Goal: Transaction & Acquisition: Purchase product/service

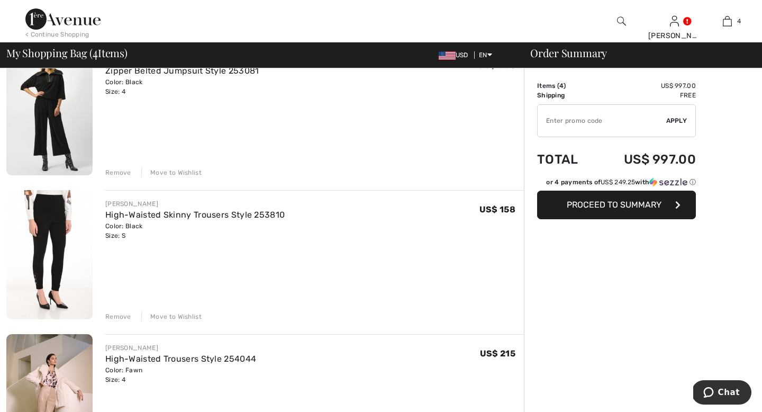
scroll to position [111, 0]
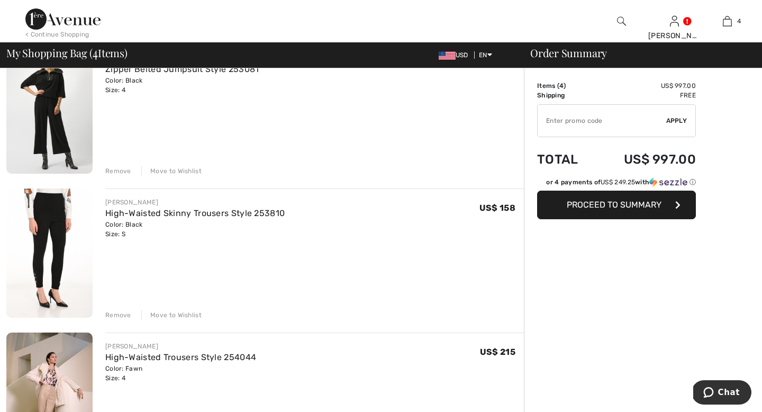
click at [124, 320] on div "Remove" at bounding box center [118, 315] width 26 height 10
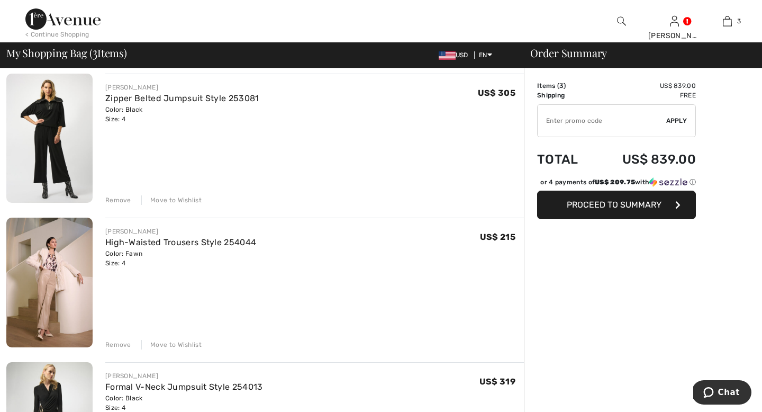
scroll to position [80, 0]
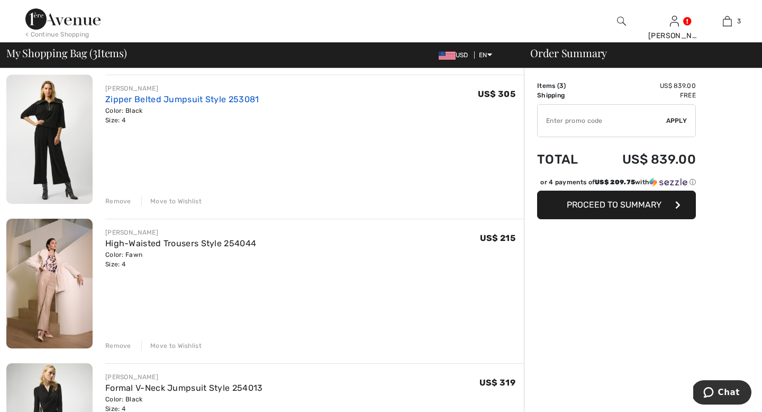
click at [122, 104] on link "Zipper Belted Jumpsuit Style 253081" at bounding box center [182, 99] width 154 height 10
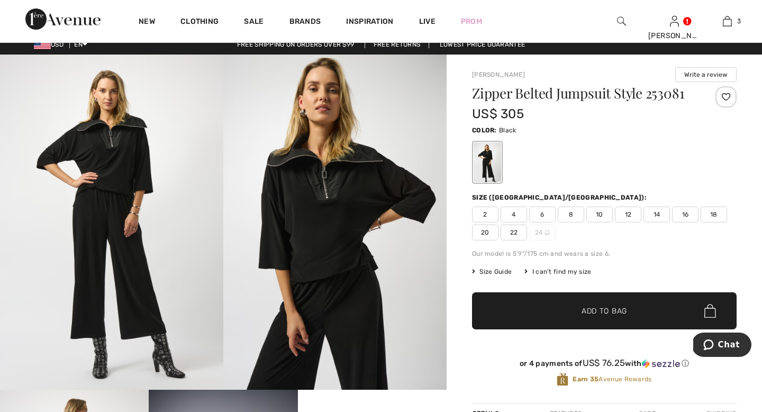
scroll to position [9, 0]
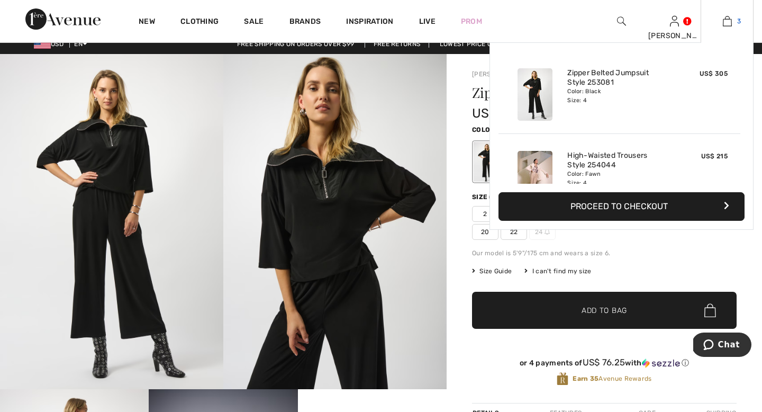
click at [723, 22] on img at bounding box center [727, 21] width 9 height 13
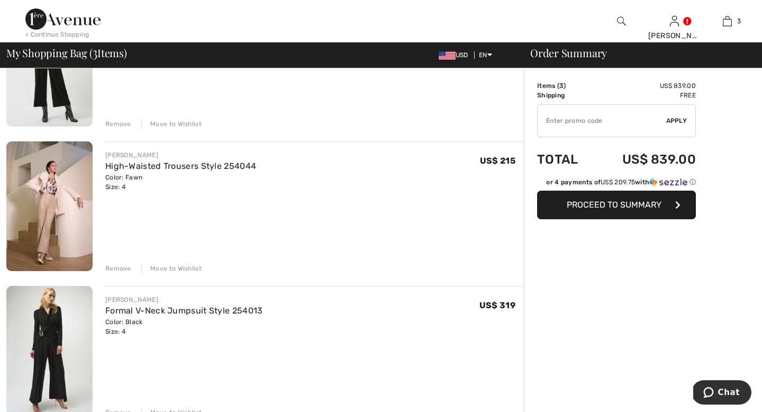
scroll to position [159, 0]
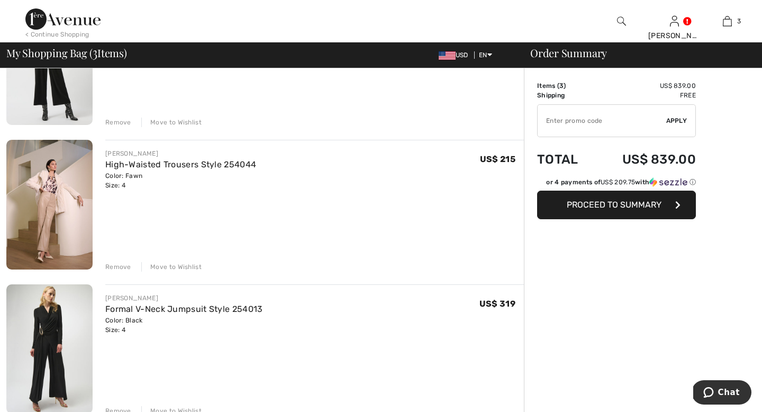
click at [127, 271] on div "Remove" at bounding box center [118, 267] width 26 height 10
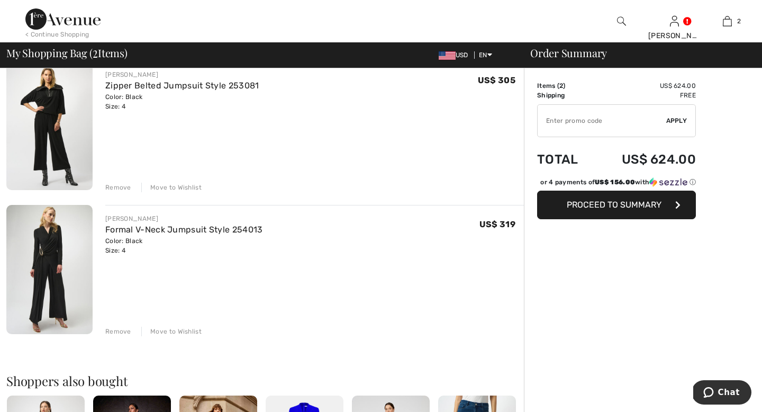
scroll to position [0, 0]
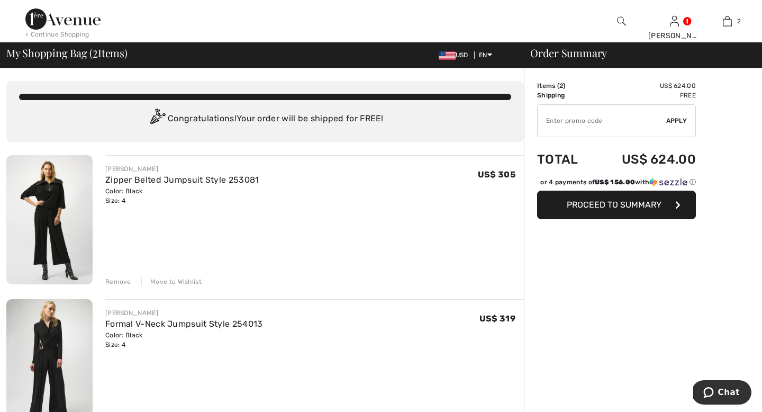
click at [572, 210] on span "Proceed to Summary" at bounding box center [614, 205] width 95 height 10
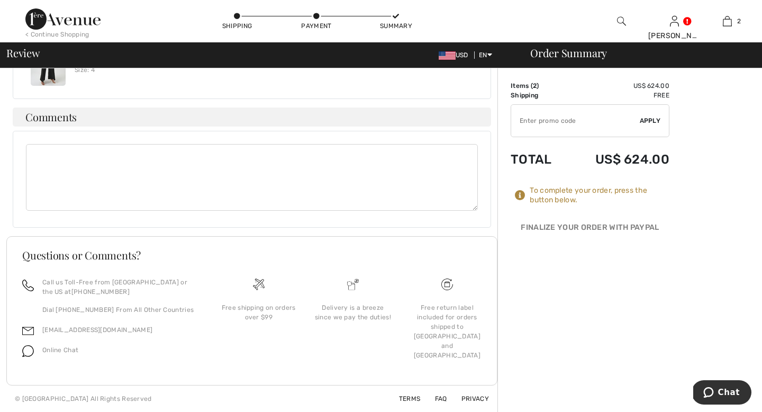
scroll to position [495, 0]
click at [524, 201] on icon at bounding box center [520, 195] width 11 height 11
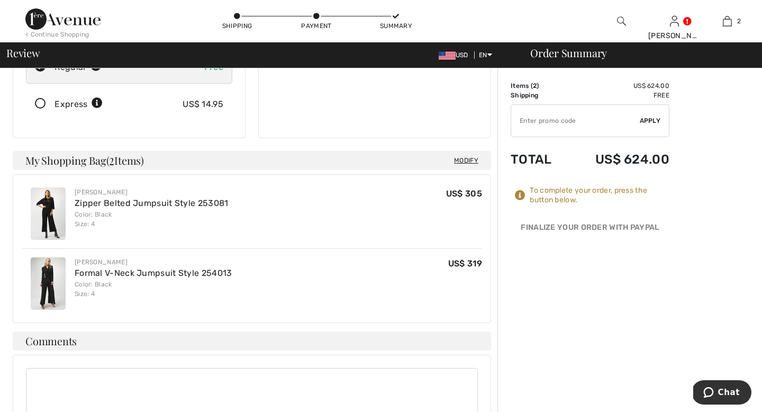
scroll to position [0, 0]
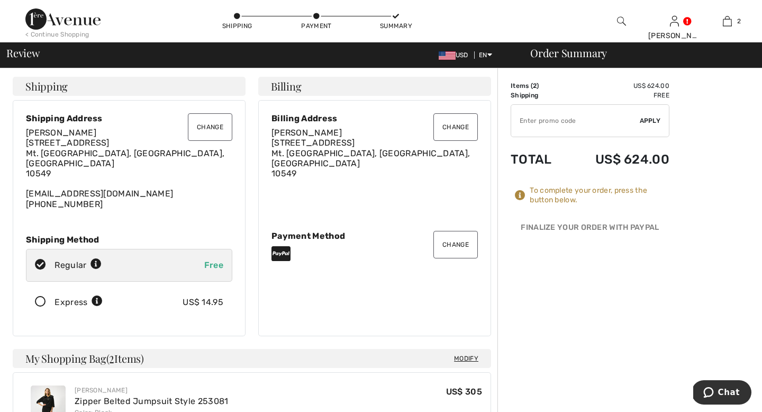
click at [286, 262] on icon at bounding box center [280, 253] width 19 height 17
click at [455, 256] on button "Change" at bounding box center [455, 245] width 44 height 28
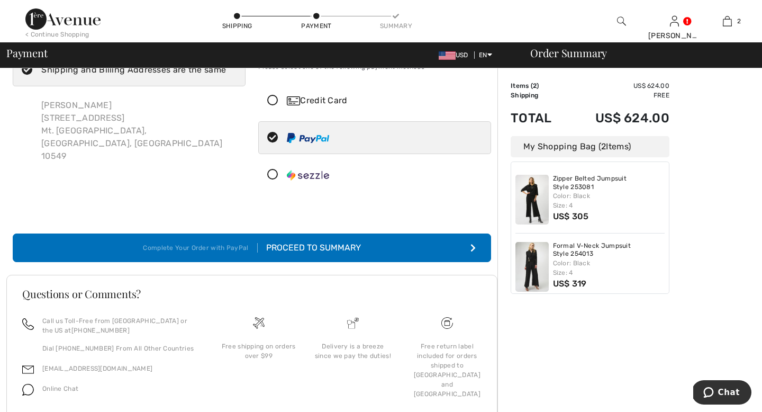
scroll to position [1, 0]
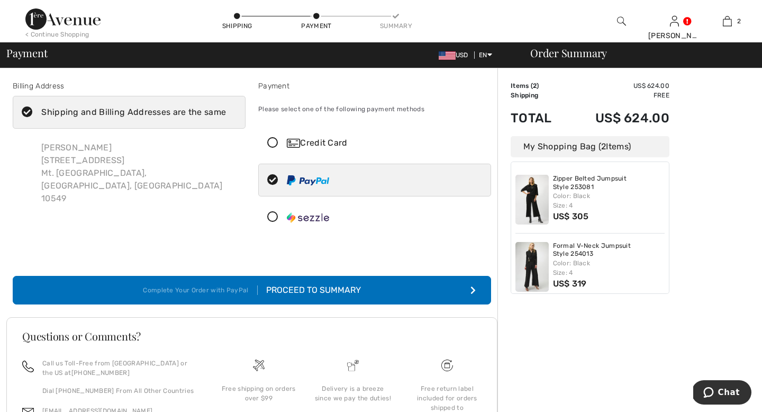
click at [277, 149] on icon at bounding box center [273, 143] width 28 height 11
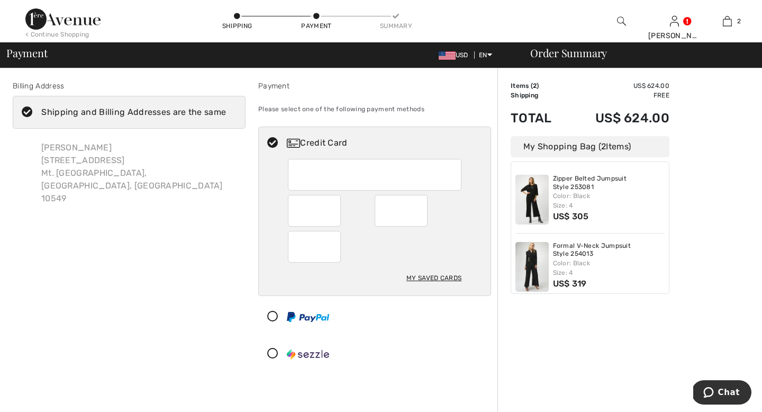
scroll to position [2, 0]
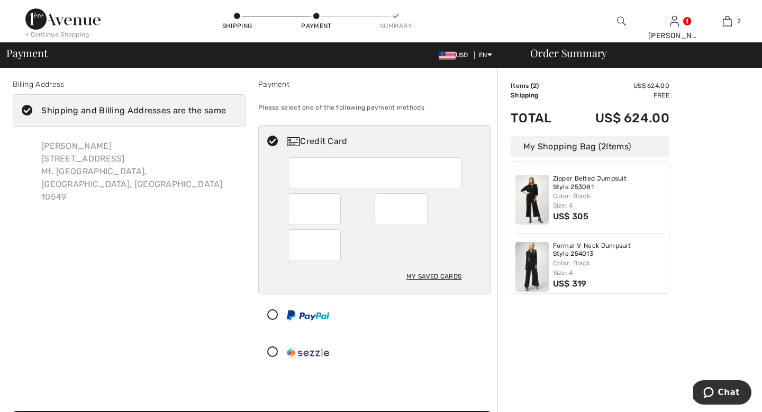
click at [427, 285] on div "My Saved Cards" at bounding box center [433, 276] width 55 height 18
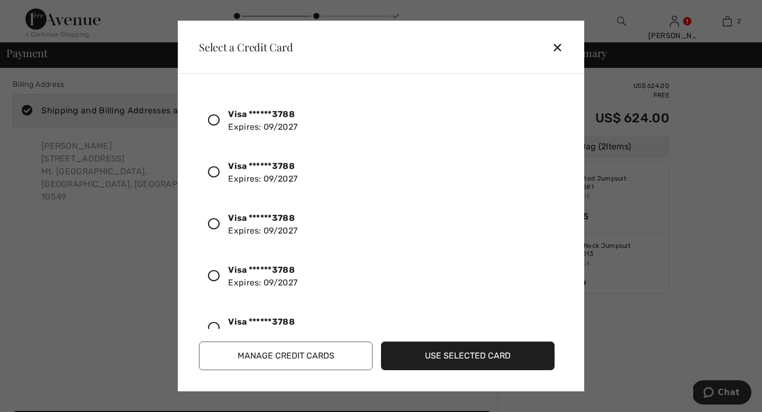
click at [283, 119] on strong "Visa ******3788" at bounding box center [261, 114] width 67 height 10
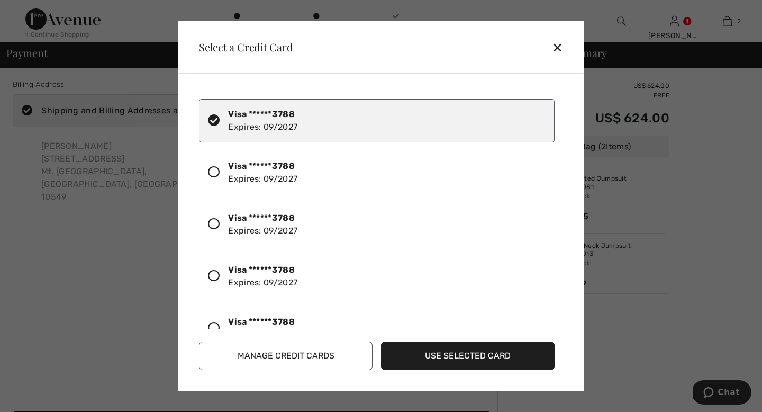
click at [411, 354] on button "Use Selected Card" at bounding box center [468, 355] width 174 height 29
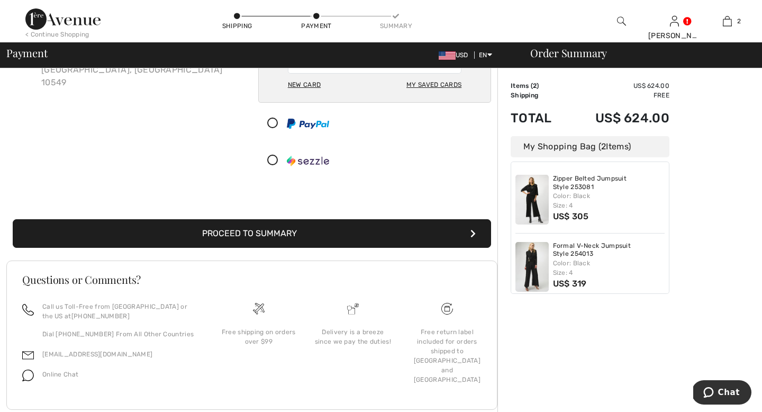
scroll to position [203, 0]
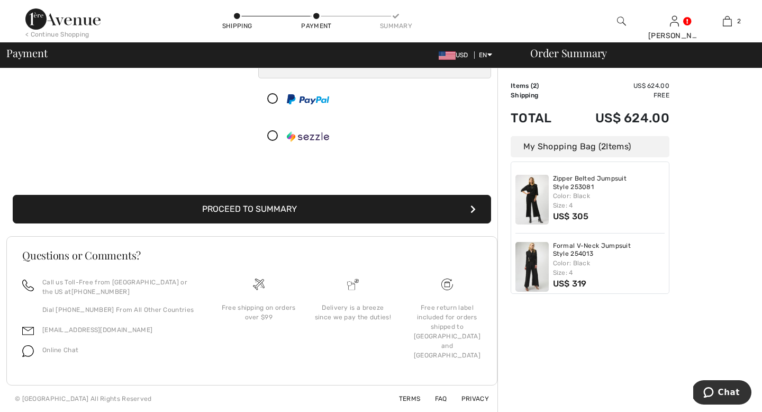
click at [425, 195] on button "Proceed to Summary" at bounding box center [252, 209] width 478 height 29
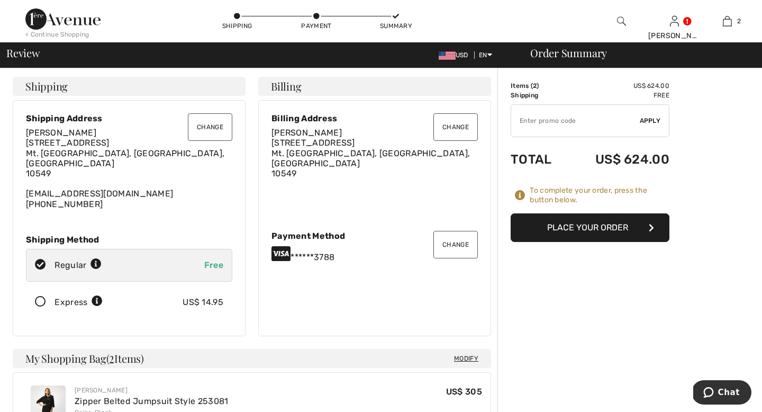
click at [606, 242] on button "Place Your Order" at bounding box center [590, 227] width 159 height 29
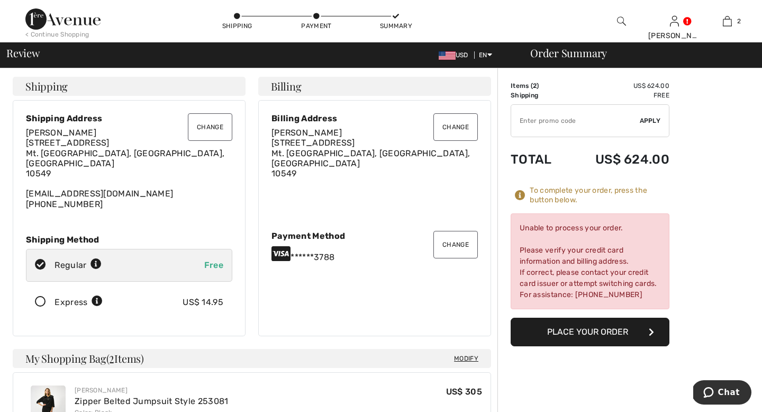
click at [321, 262] on div "******3788" at bounding box center [374, 253] width 206 height 17
click at [288, 262] on icon at bounding box center [280, 253] width 19 height 17
click at [450, 258] on button "Change" at bounding box center [455, 245] width 44 height 28
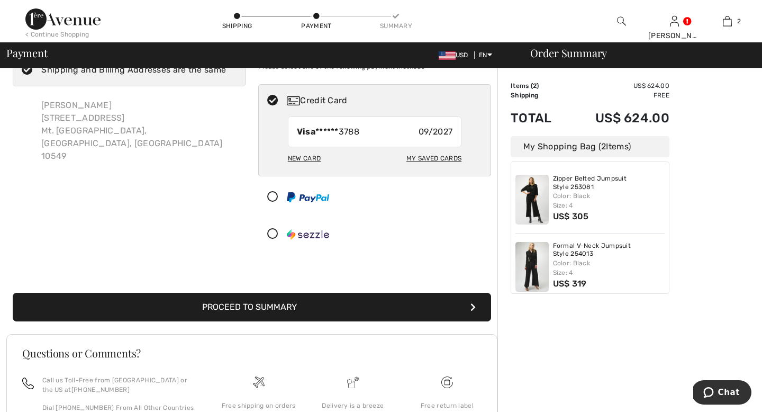
click at [438, 167] on div "My Saved Cards" at bounding box center [433, 158] width 55 height 18
radio input "true"
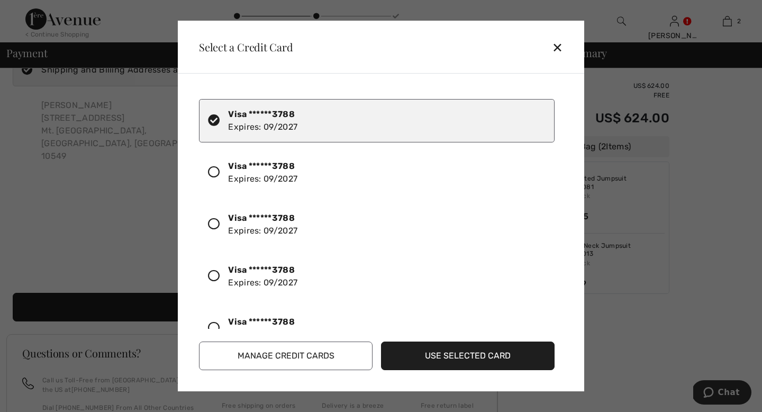
click at [220, 178] on icon at bounding box center [214, 172] width 12 height 12
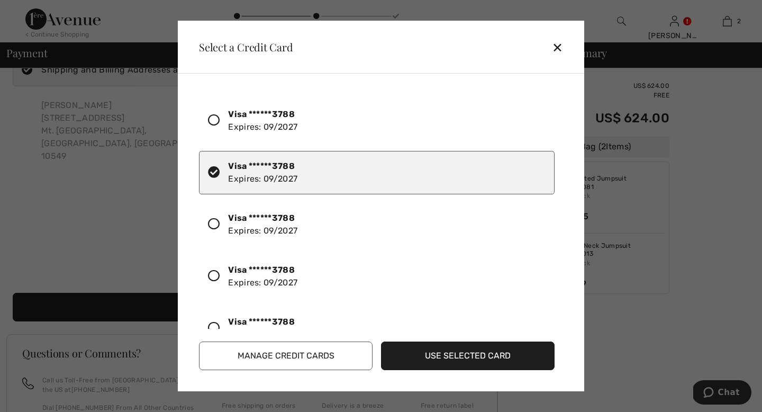
click at [442, 346] on button "Use Selected Card" at bounding box center [468, 355] width 174 height 29
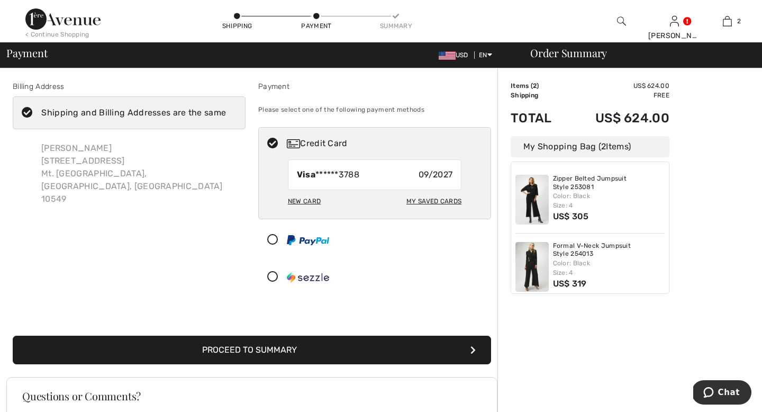
click at [381, 190] on div "Visa ******3788 09/2027" at bounding box center [375, 174] width 174 height 31
radio input "true"
click at [302, 364] on button "Proceed to Summary" at bounding box center [252, 350] width 478 height 29
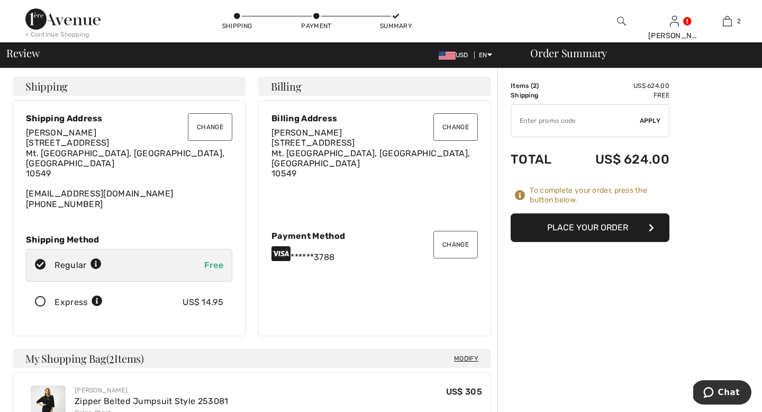
click at [591, 242] on button "Place Your Order" at bounding box center [590, 227] width 159 height 29
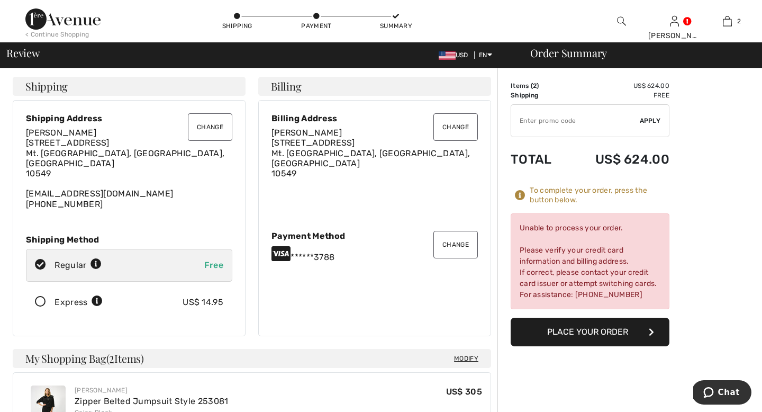
click at [453, 258] on button "Change" at bounding box center [455, 245] width 44 height 28
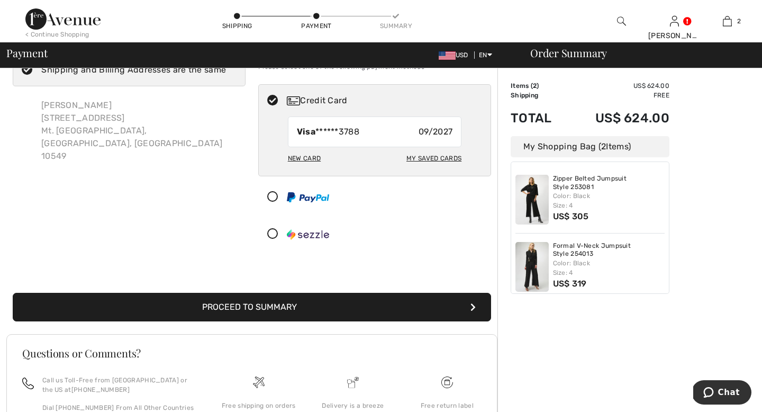
click at [295, 167] on div "New Card" at bounding box center [304, 158] width 33 height 18
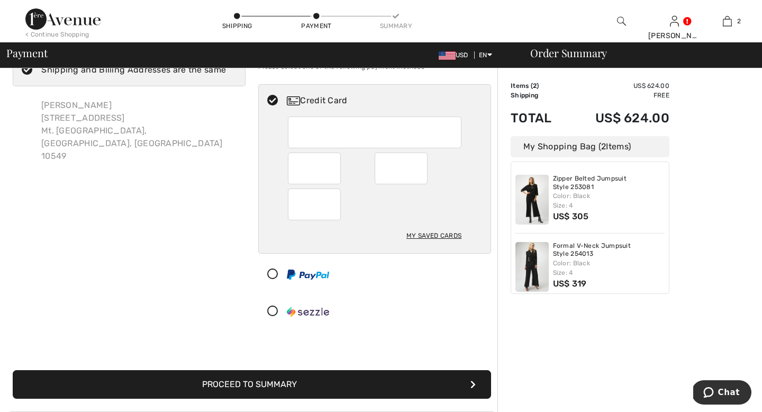
click at [464, 130] on div "My Saved Cards" at bounding box center [375, 184] width 232 height 137
click at [334, 180] on div at bounding box center [314, 168] width 53 height 32
click at [367, 252] on div "My Saved Cards" at bounding box center [375, 238] width 174 height 29
radio input "true"
click at [378, 319] on div at bounding box center [370, 311] width 223 height 32
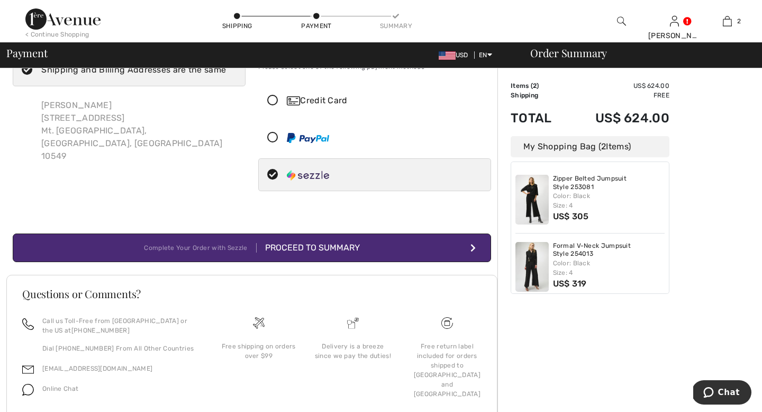
click at [372, 262] on button "Complete Your Order with Sezzle Proceed to Summary" at bounding box center [252, 247] width 478 height 29
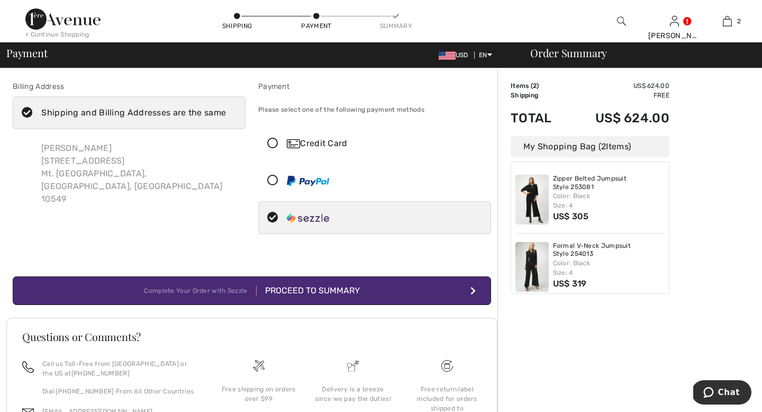
click at [300, 148] on img at bounding box center [293, 143] width 13 height 9
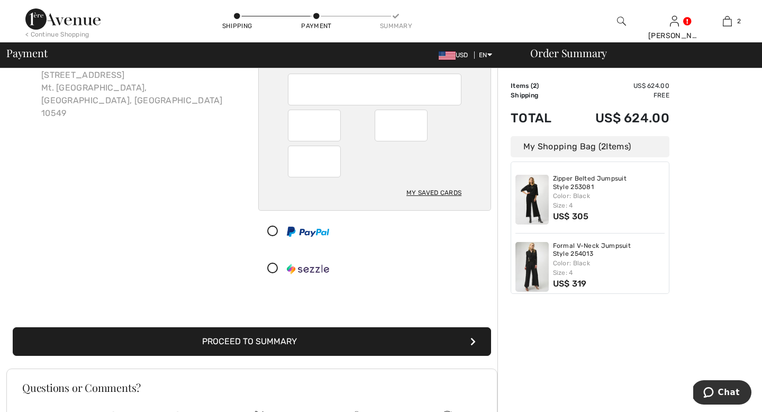
scroll to position [105, 0]
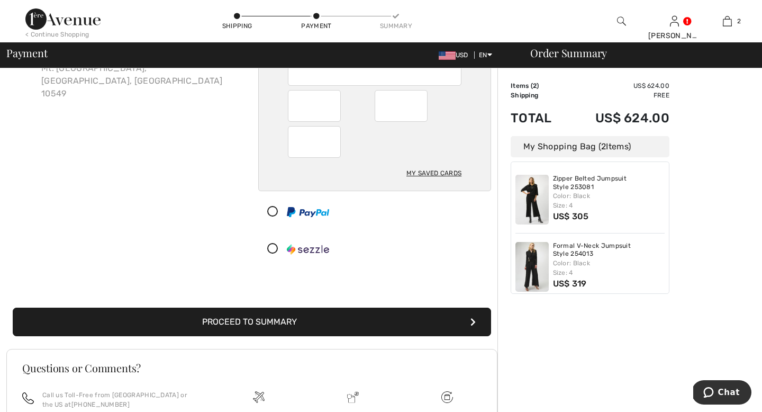
click at [368, 336] on button "Proceed to Summary" at bounding box center [252, 321] width 478 height 29
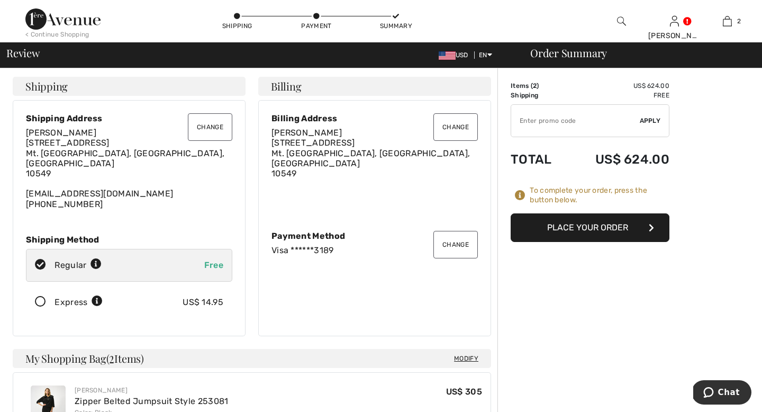
click at [555, 242] on button "Place Your Order" at bounding box center [590, 227] width 159 height 29
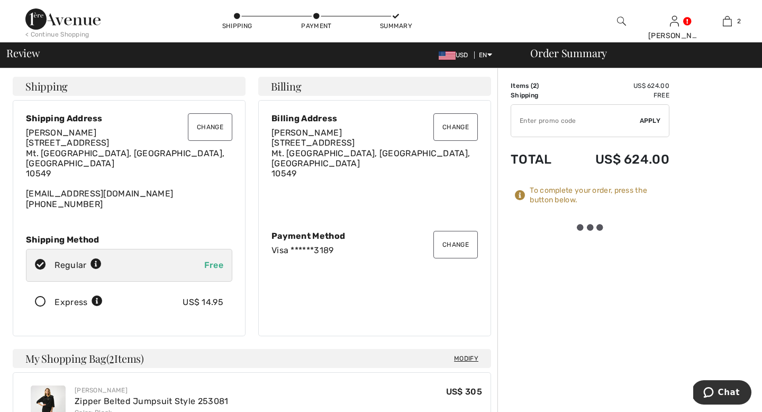
scroll to position [1, 0]
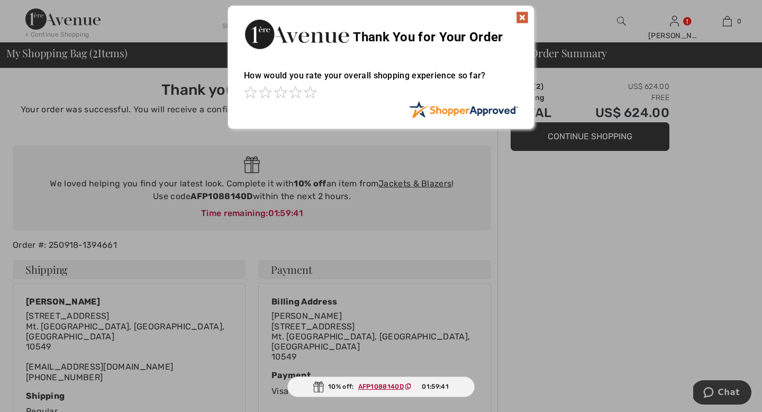
click at [521, 15] on img at bounding box center [522, 17] width 13 height 13
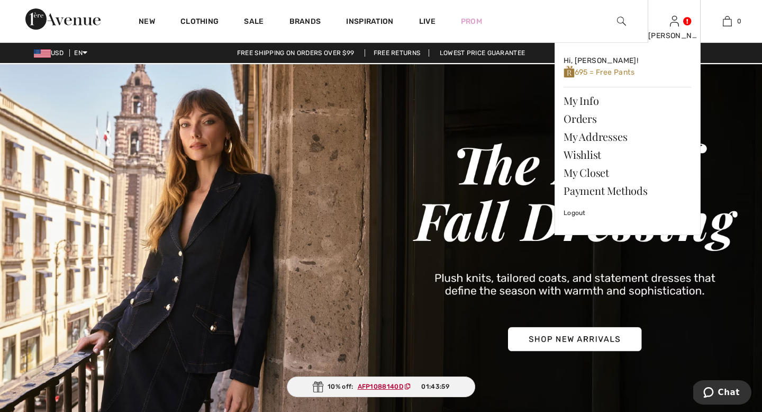
click at [673, 21] on img at bounding box center [674, 21] width 9 height 13
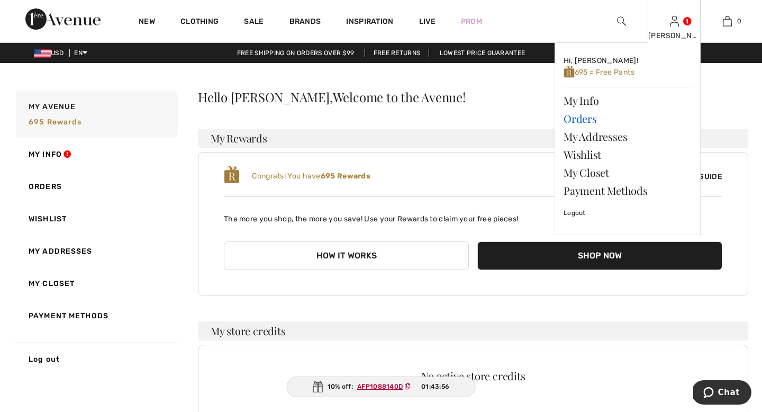
click at [577, 123] on link "Orders" at bounding box center [628, 119] width 128 height 18
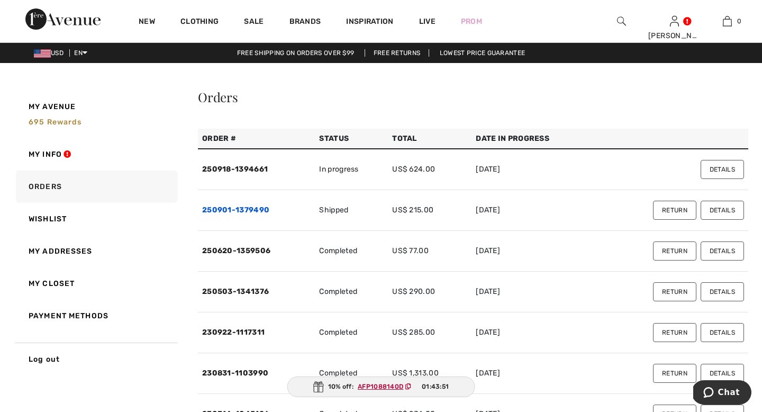
click at [266, 214] on link "250901-1379490" at bounding box center [235, 209] width 67 height 9
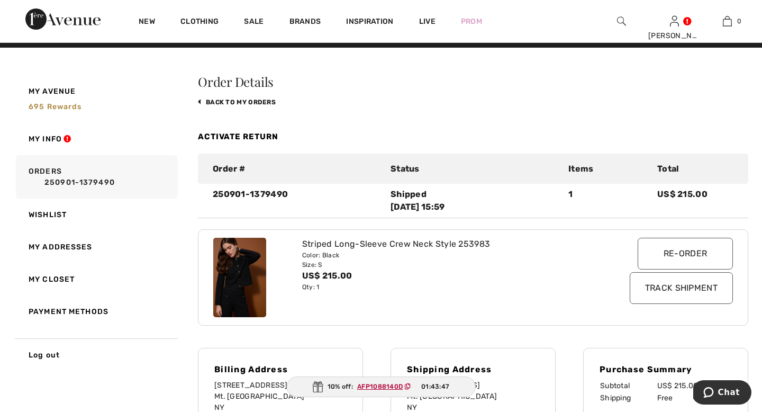
scroll to position [95, 0]
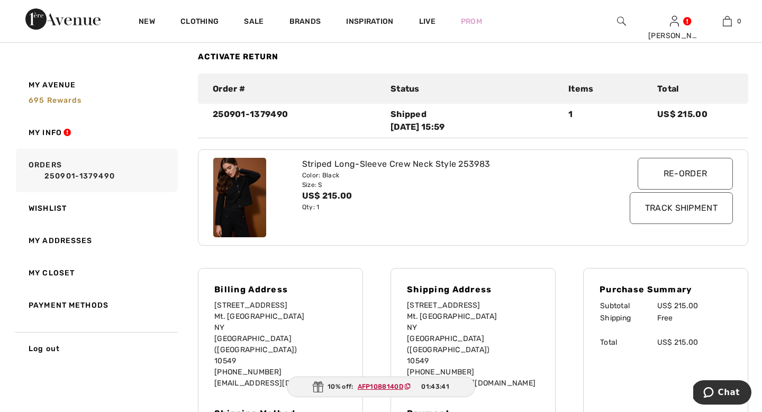
click at [252, 220] on img at bounding box center [239, 197] width 53 height 79
